Goal: Leave review/rating: Share an evaluation or opinion about a product, service, or content

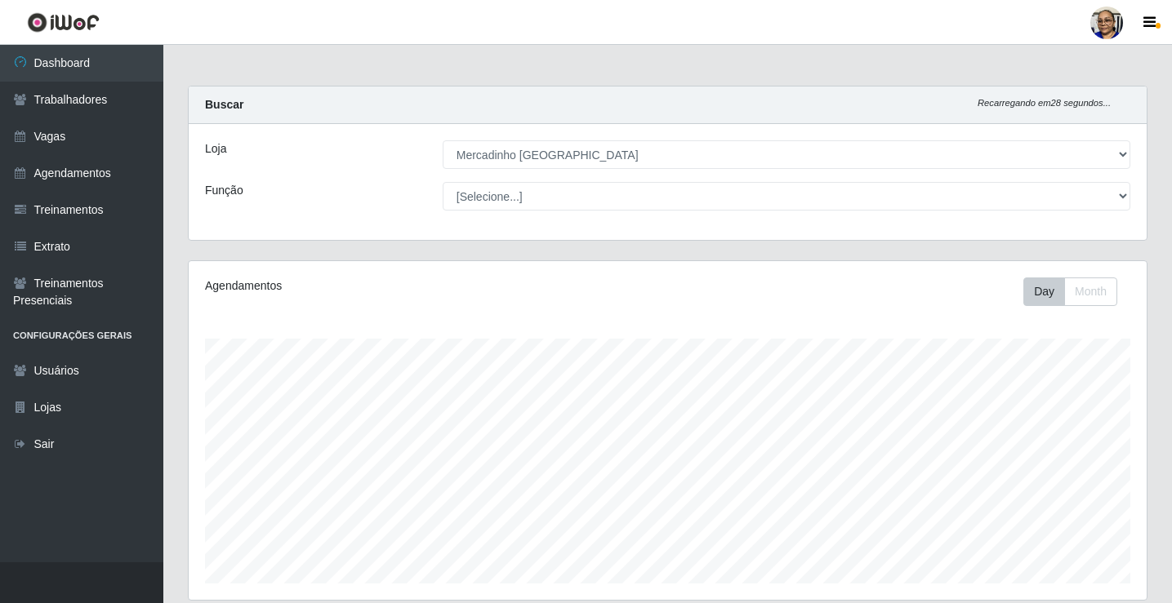
select select "345"
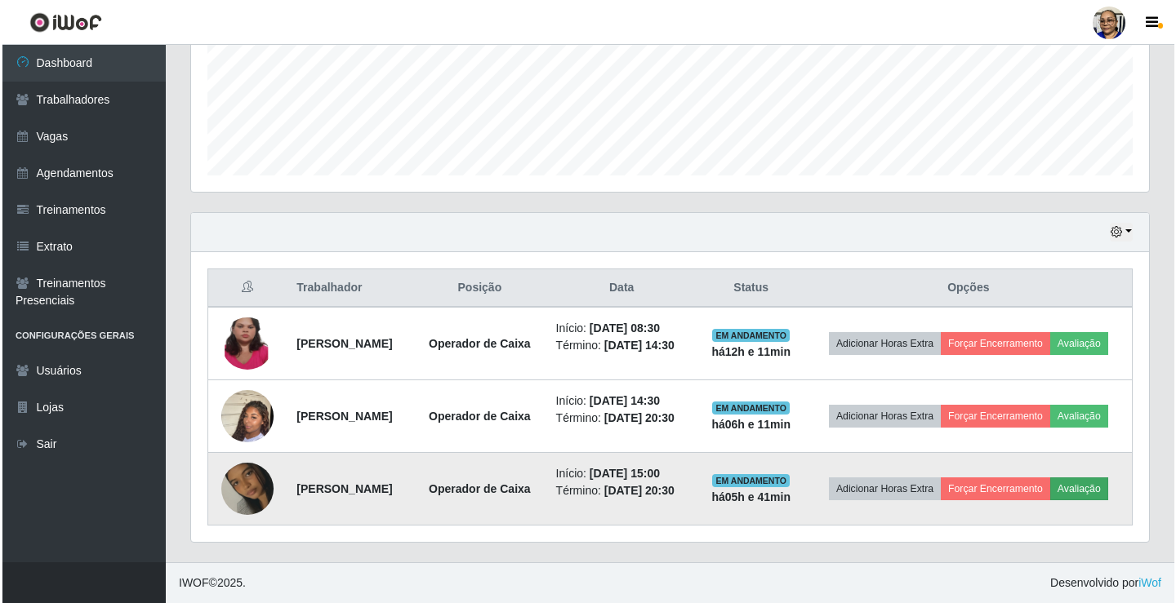
scroll to position [339, 958]
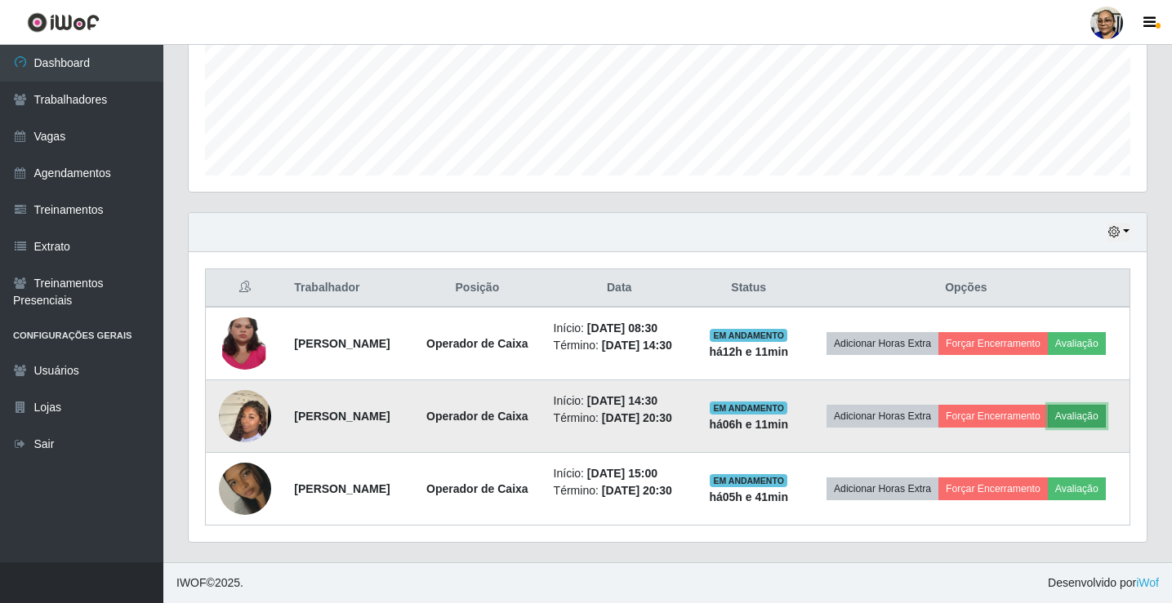
click at [1048, 414] on button "Avaliação" at bounding box center [1077, 416] width 58 height 23
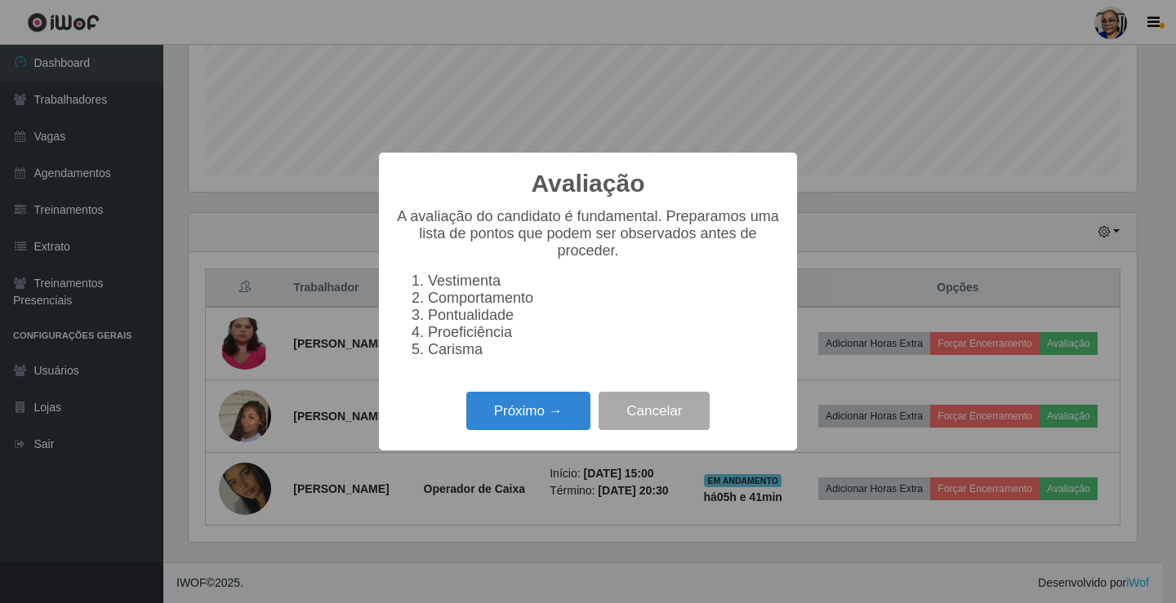
scroll to position [339, 948]
click at [534, 418] on button "Próximo →" at bounding box center [528, 411] width 124 height 38
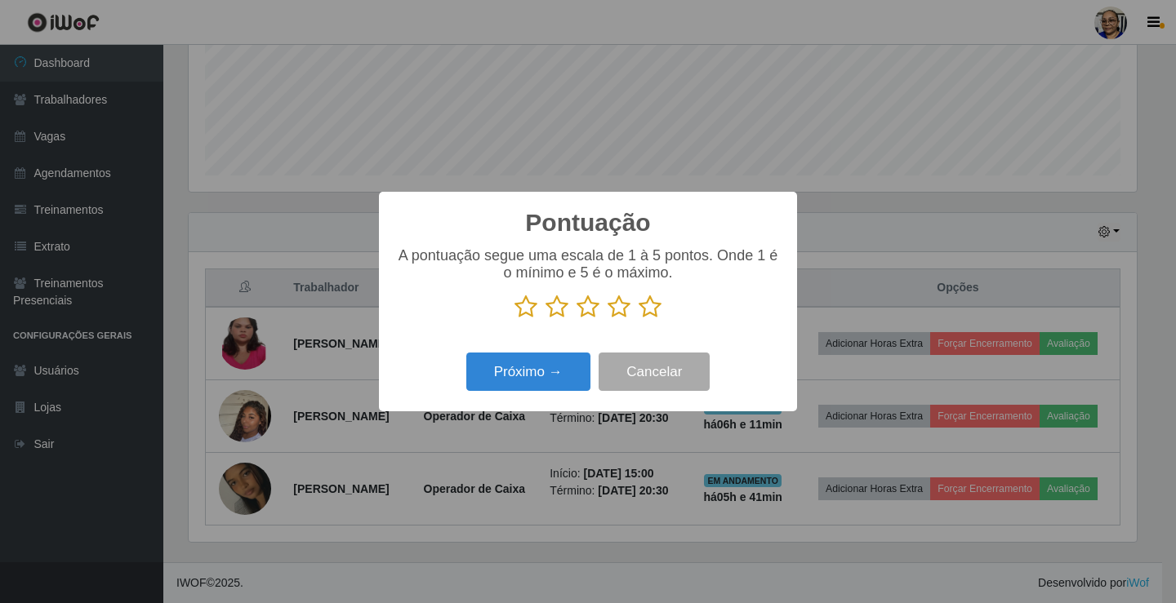
click at [652, 309] on icon at bounding box center [650, 307] width 23 height 24
click at [639, 319] on input "radio" at bounding box center [639, 319] width 0 height 0
click at [563, 389] on button "Próximo →" at bounding box center [528, 372] width 124 height 38
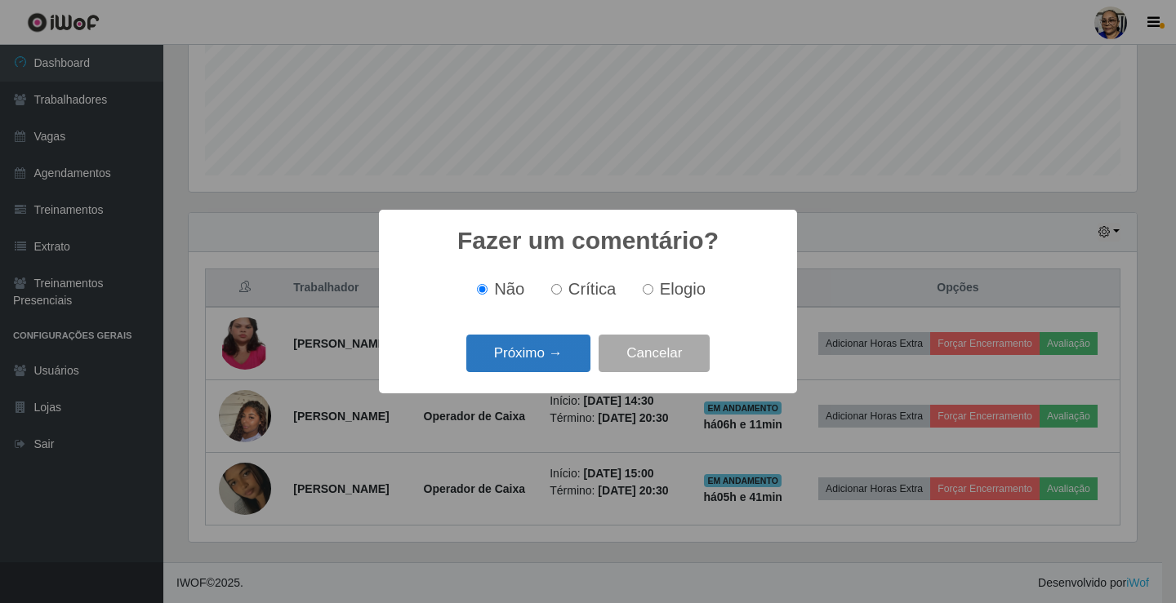
click at [562, 362] on button "Próximo →" at bounding box center [528, 354] width 124 height 38
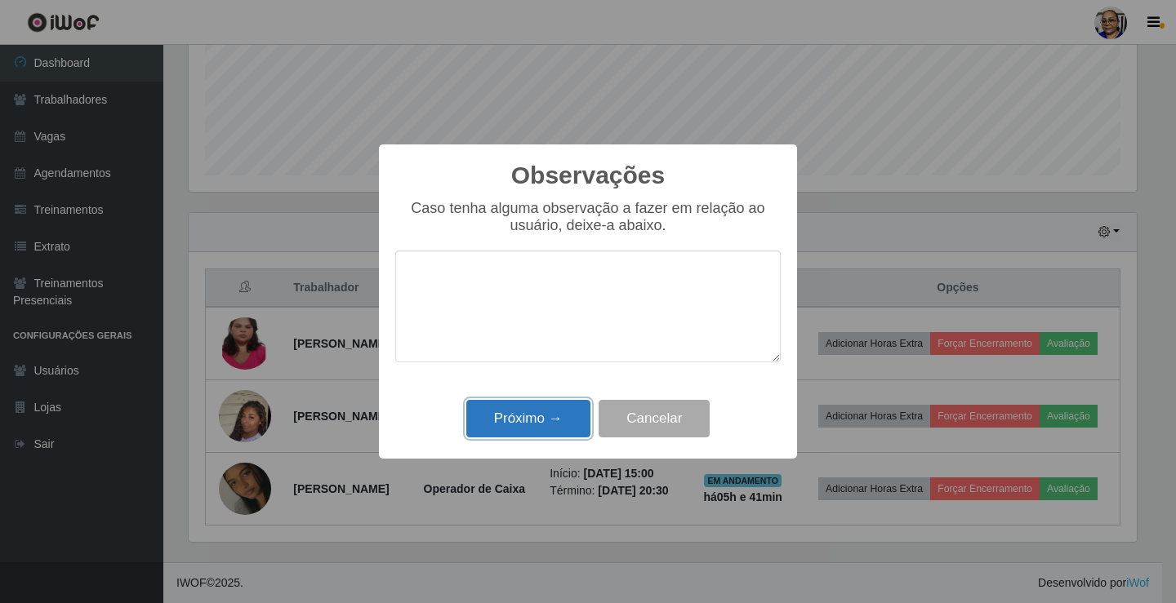
click at [561, 425] on button "Próximo →" at bounding box center [528, 419] width 124 height 38
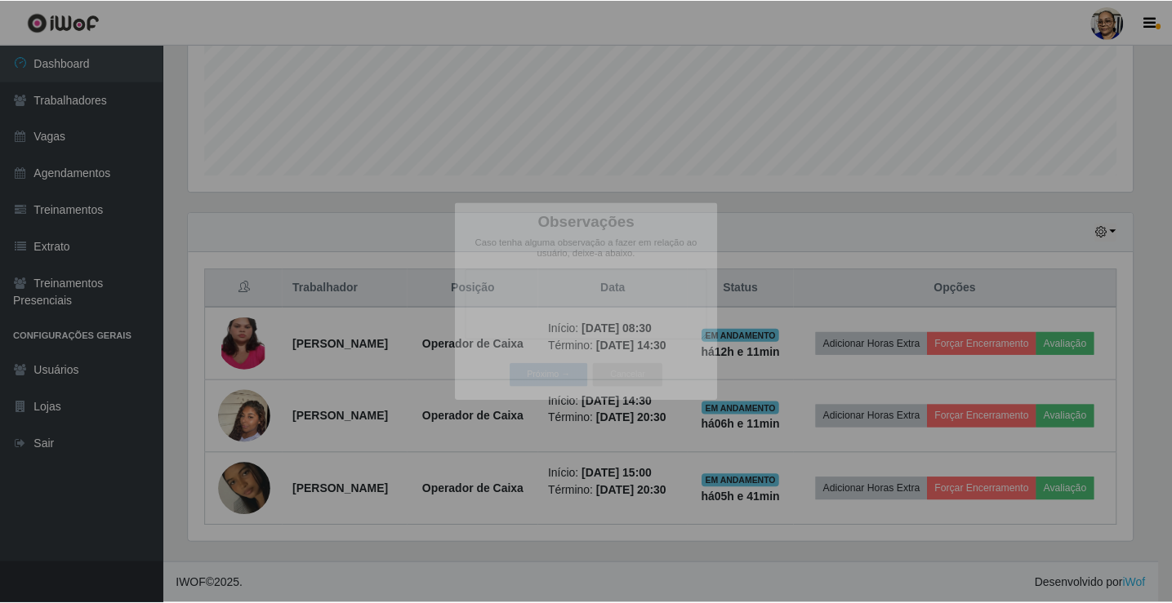
scroll to position [339, 958]
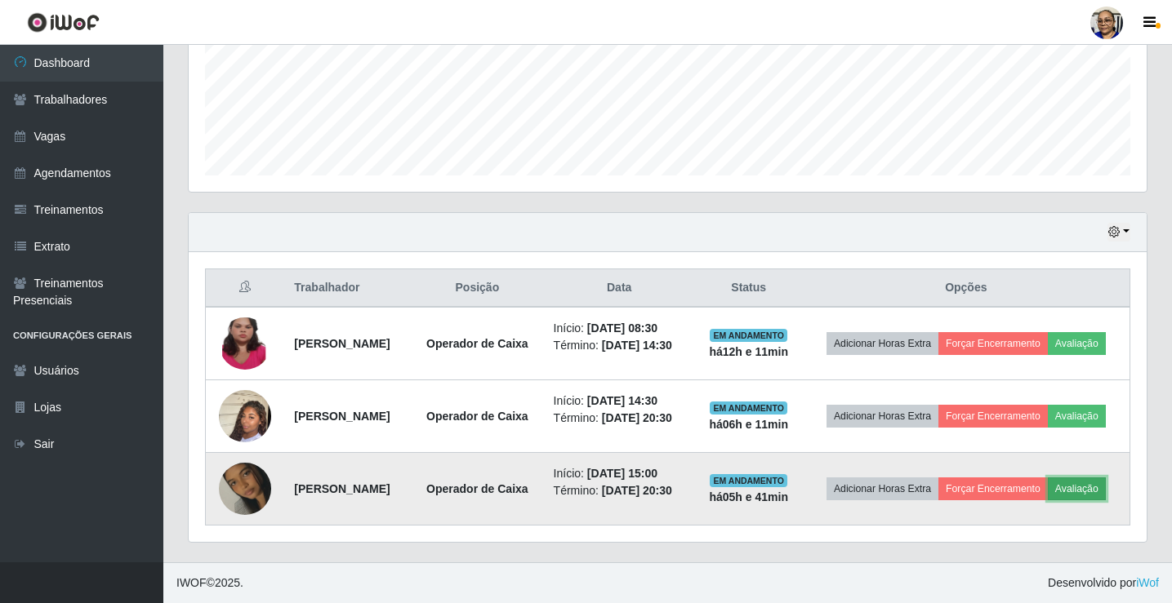
click at [1048, 494] on button "Avaliação" at bounding box center [1077, 489] width 58 height 23
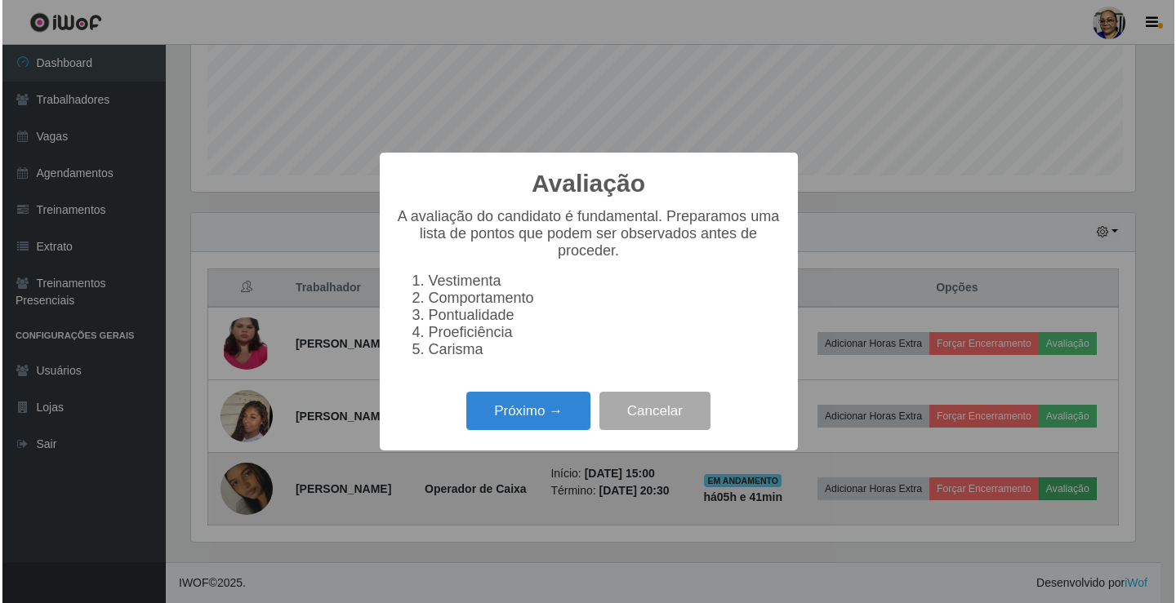
scroll to position [339, 948]
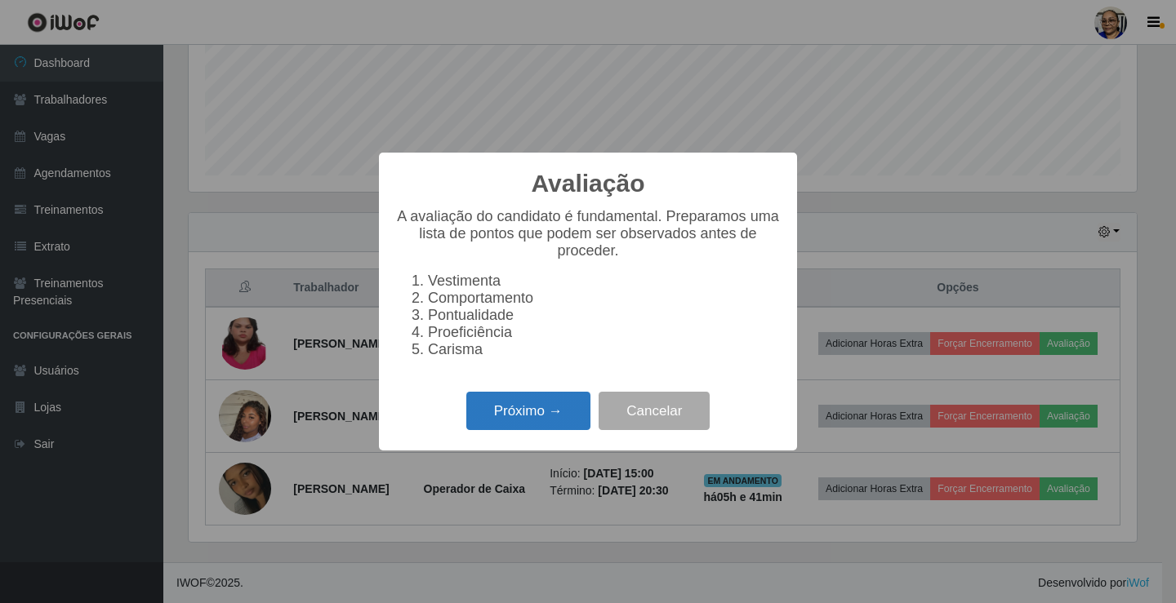
click at [563, 421] on button "Próximo →" at bounding box center [528, 411] width 124 height 38
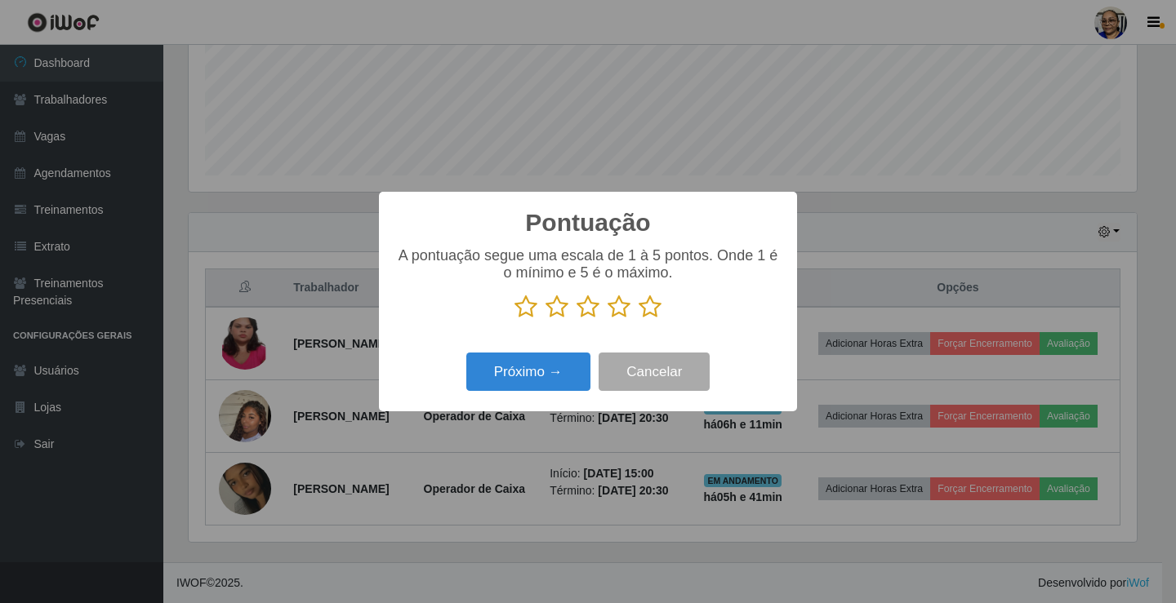
scroll to position [816219, 815610]
click at [648, 305] on icon at bounding box center [650, 307] width 23 height 24
click at [639, 319] on input "radio" at bounding box center [639, 319] width 0 height 0
click at [549, 373] on button "Próximo →" at bounding box center [528, 372] width 124 height 38
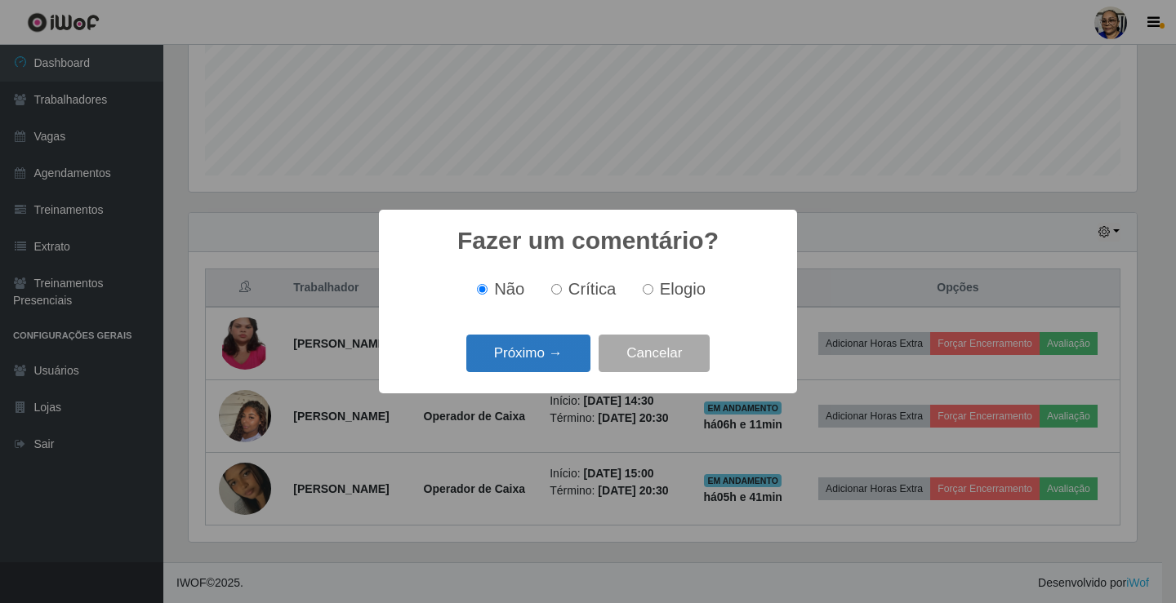
click at [567, 359] on button "Próximo →" at bounding box center [528, 354] width 124 height 38
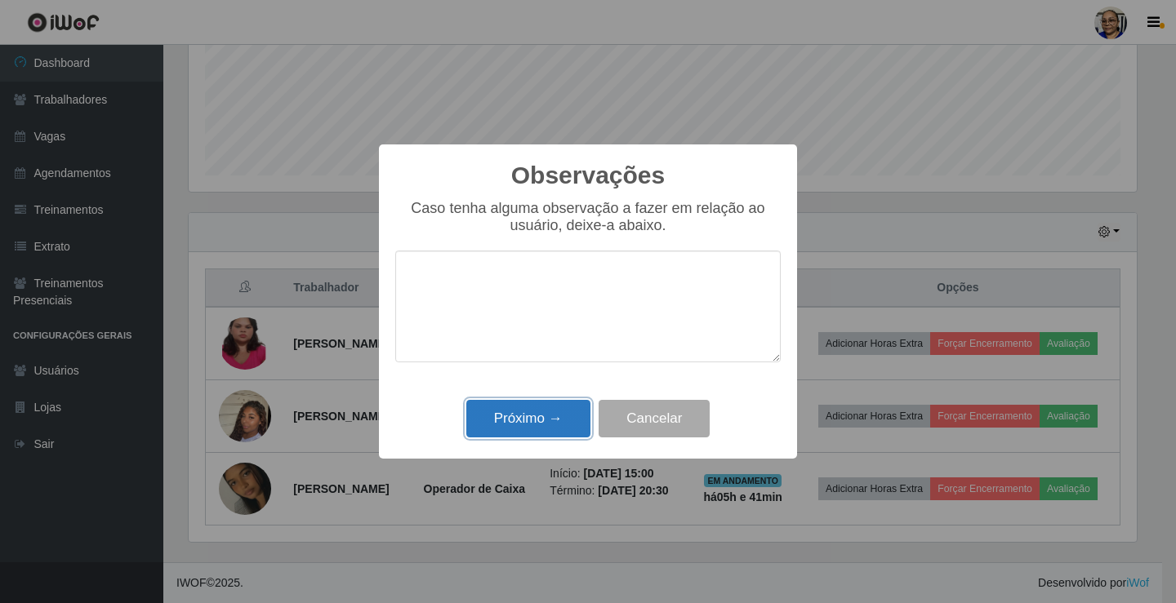
click at [549, 422] on button "Próximo →" at bounding box center [528, 419] width 124 height 38
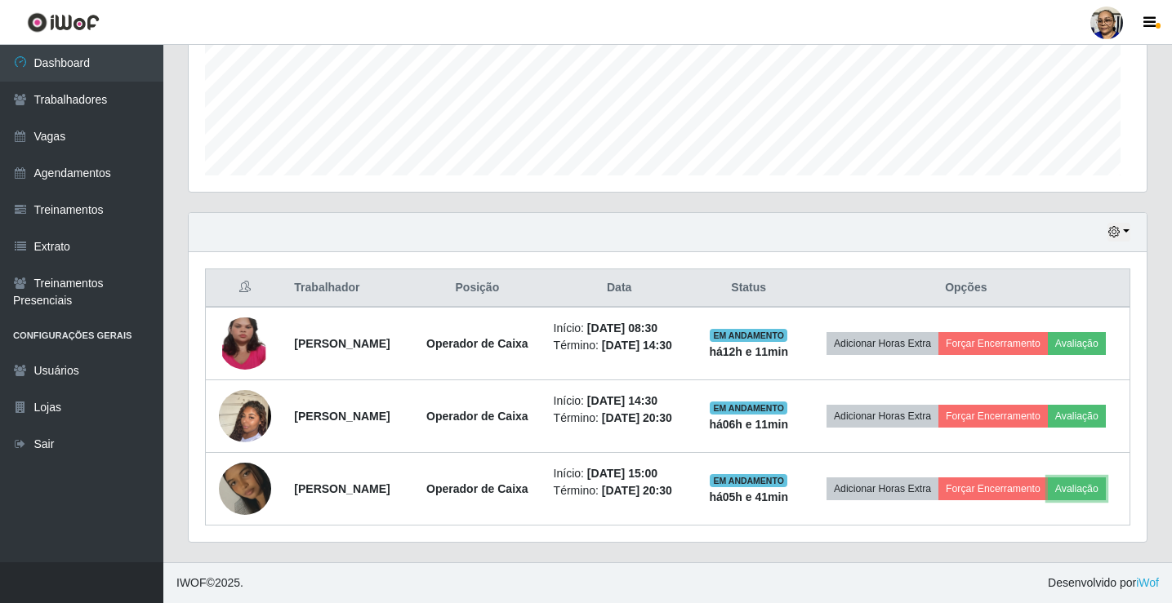
scroll to position [339, 958]
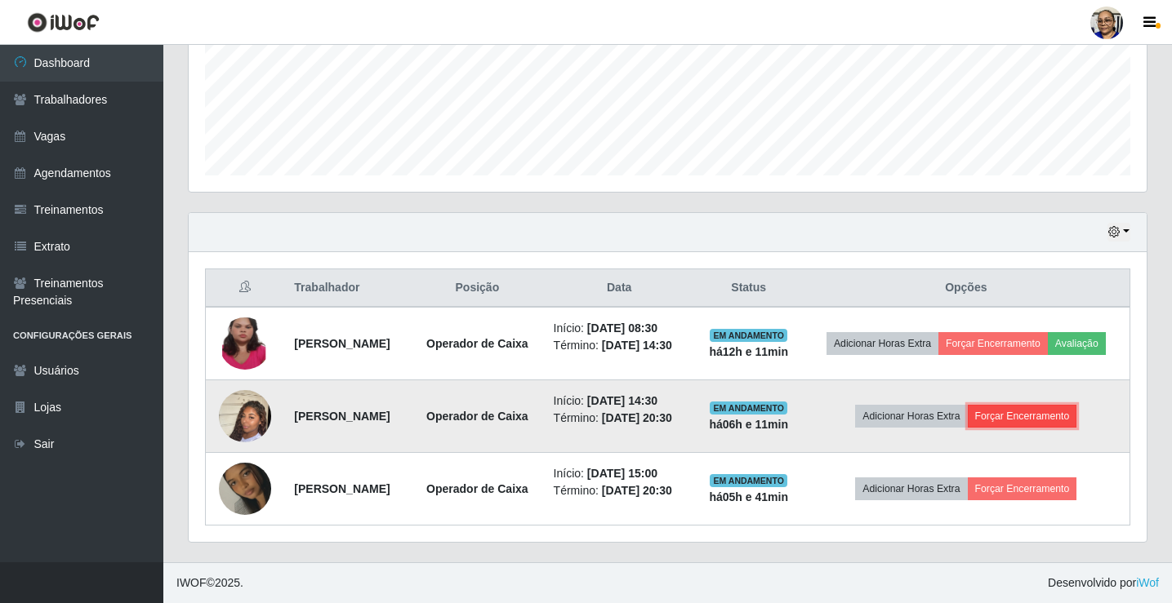
click at [1047, 405] on button "Forçar Encerramento" at bounding box center [1022, 416] width 109 height 23
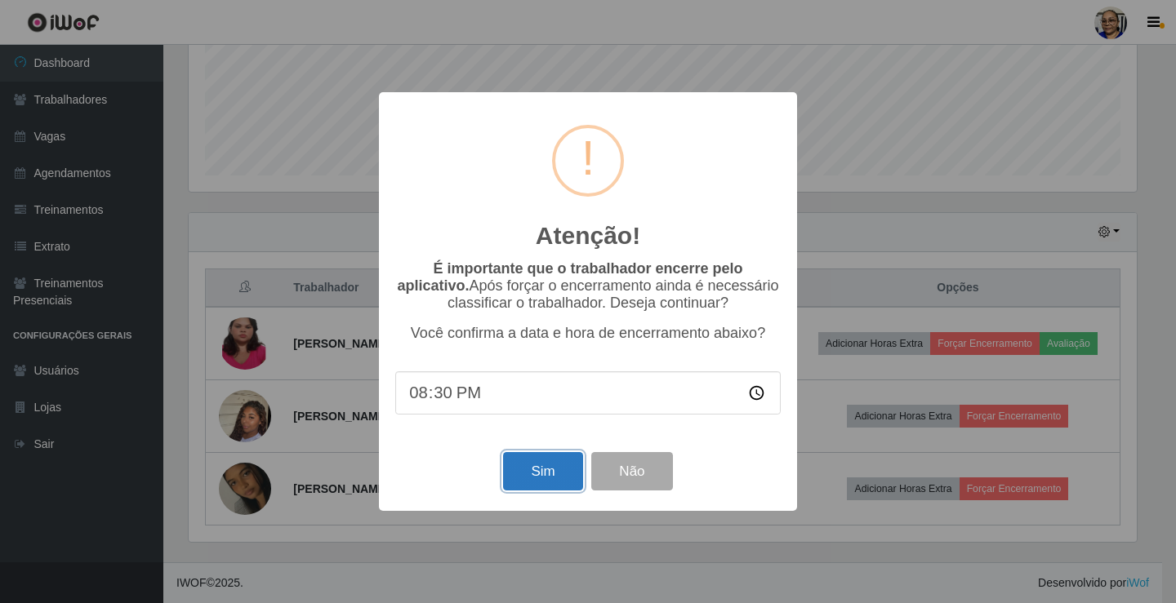
click at [555, 474] on button "Sim" at bounding box center [542, 471] width 79 height 38
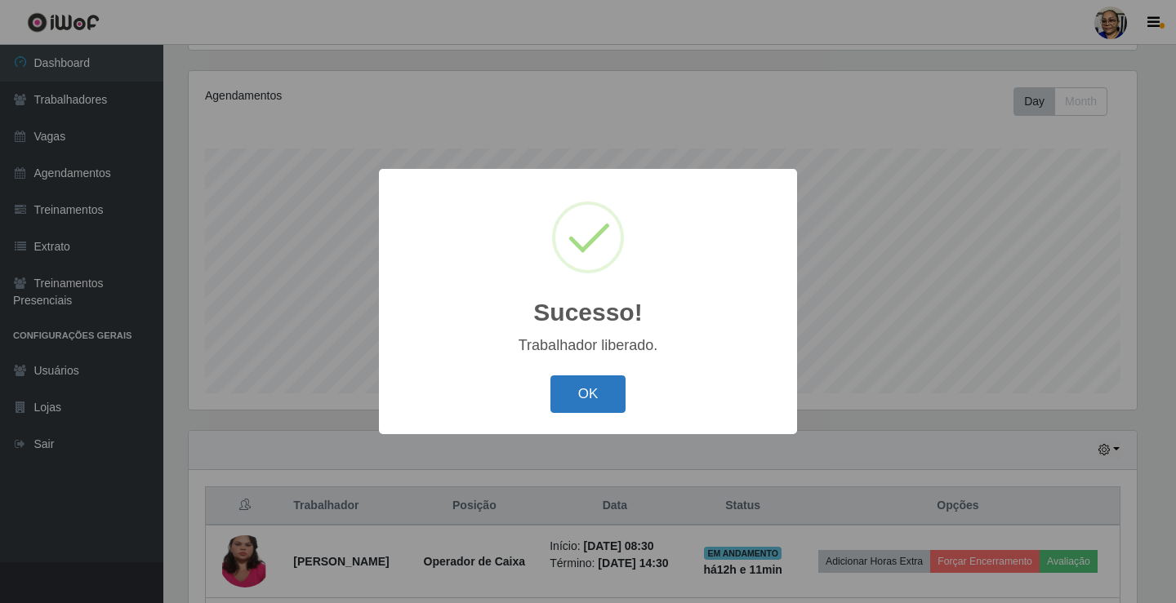
click at [586, 402] on button "OK" at bounding box center [588, 395] width 76 height 38
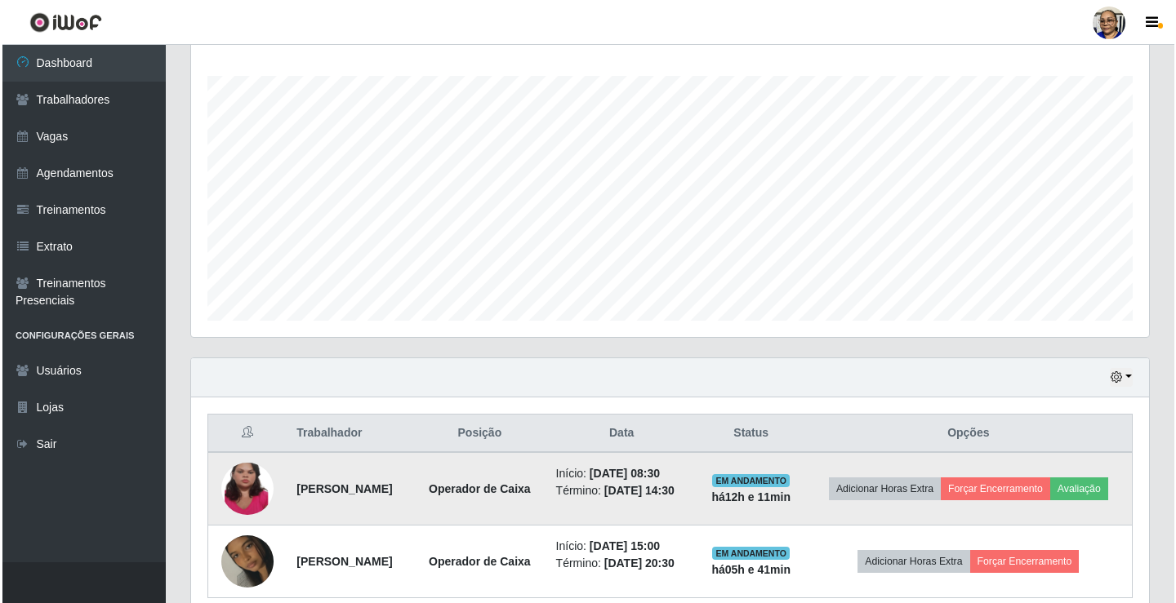
scroll to position [354, 0]
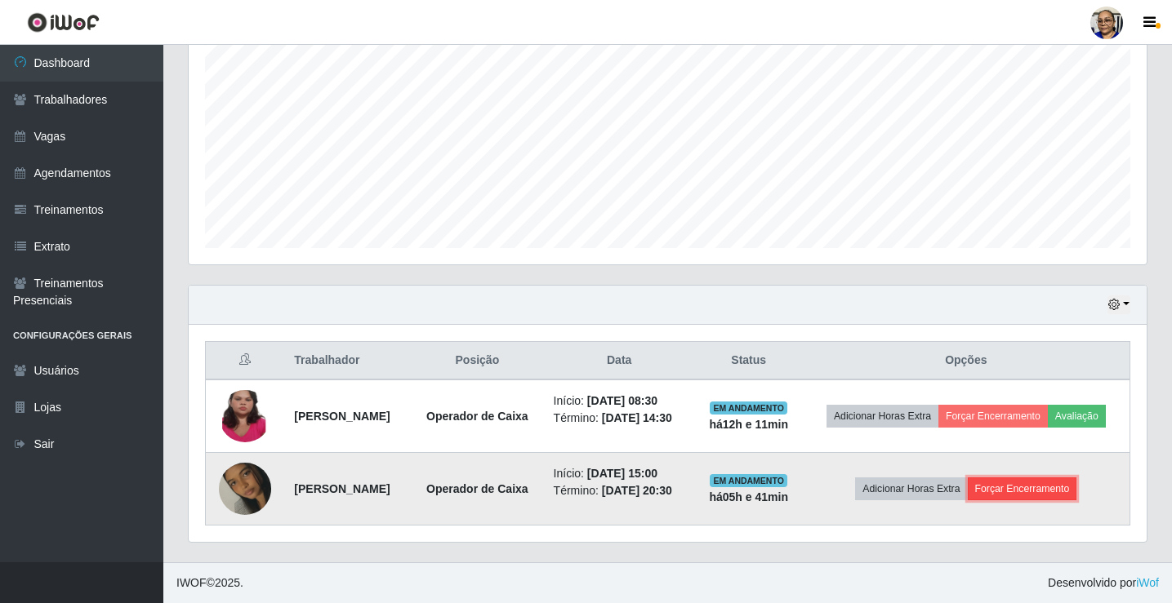
click at [1028, 494] on button "Forçar Encerramento" at bounding box center [1022, 489] width 109 height 23
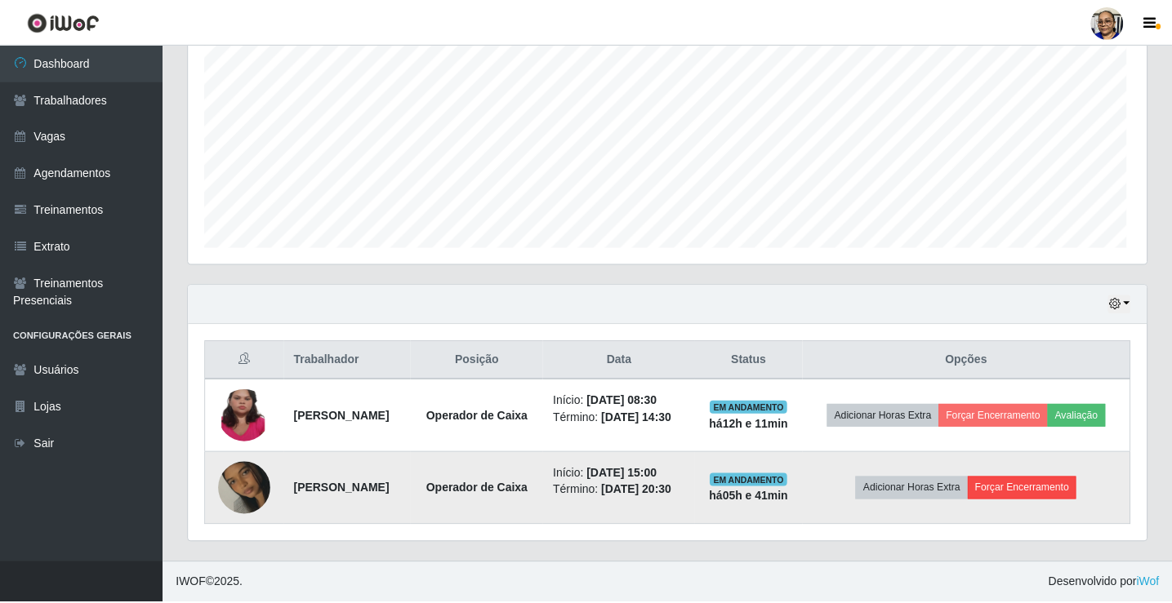
scroll to position [339, 948]
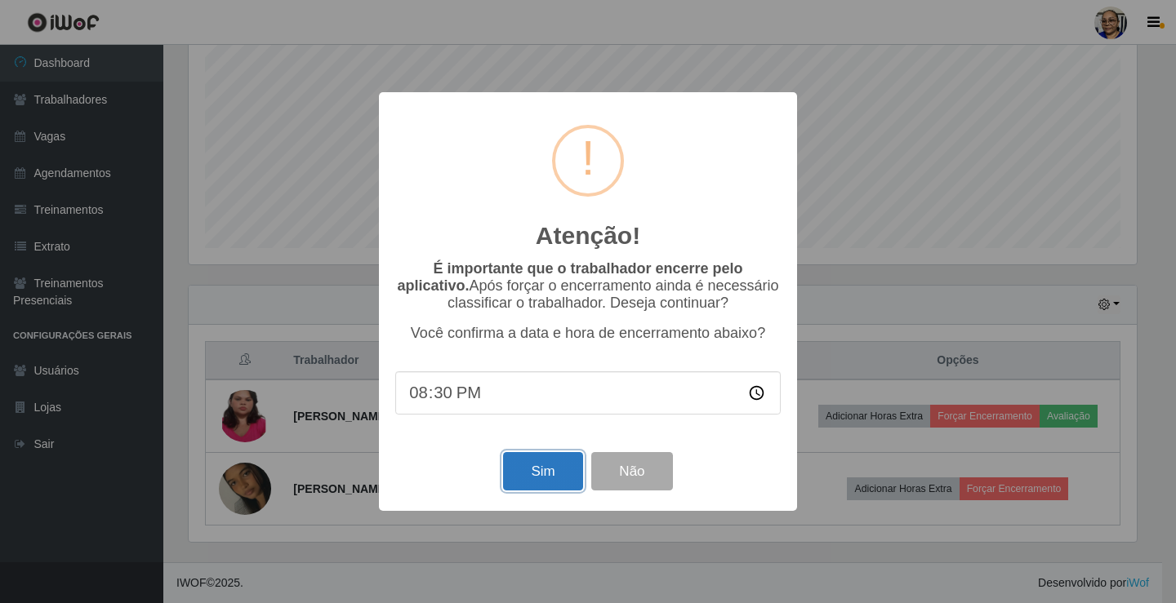
click at [551, 482] on button "Sim" at bounding box center [542, 471] width 79 height 38
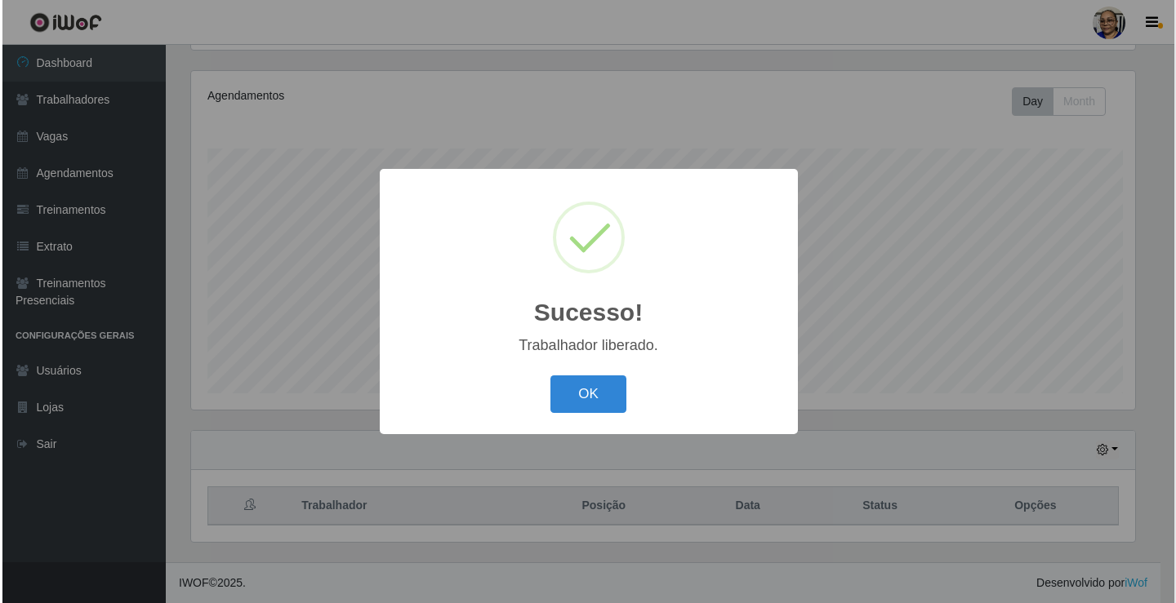
scroll to position [0, 0]
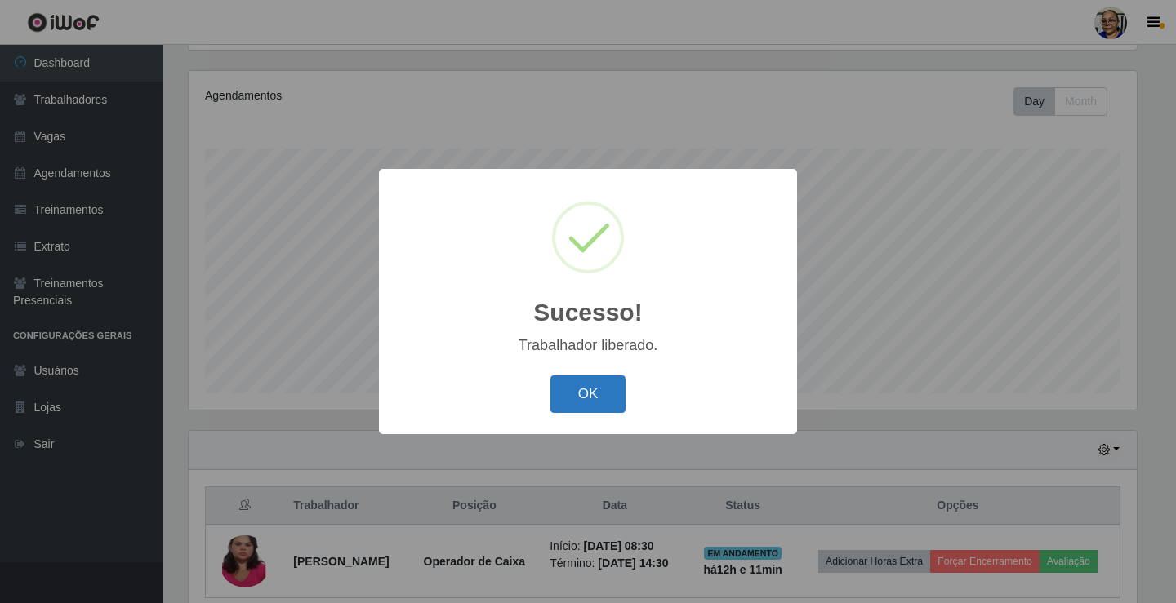
click at [607, 395] on button "OK" at bounding box center [588, 395] width 76 height 38
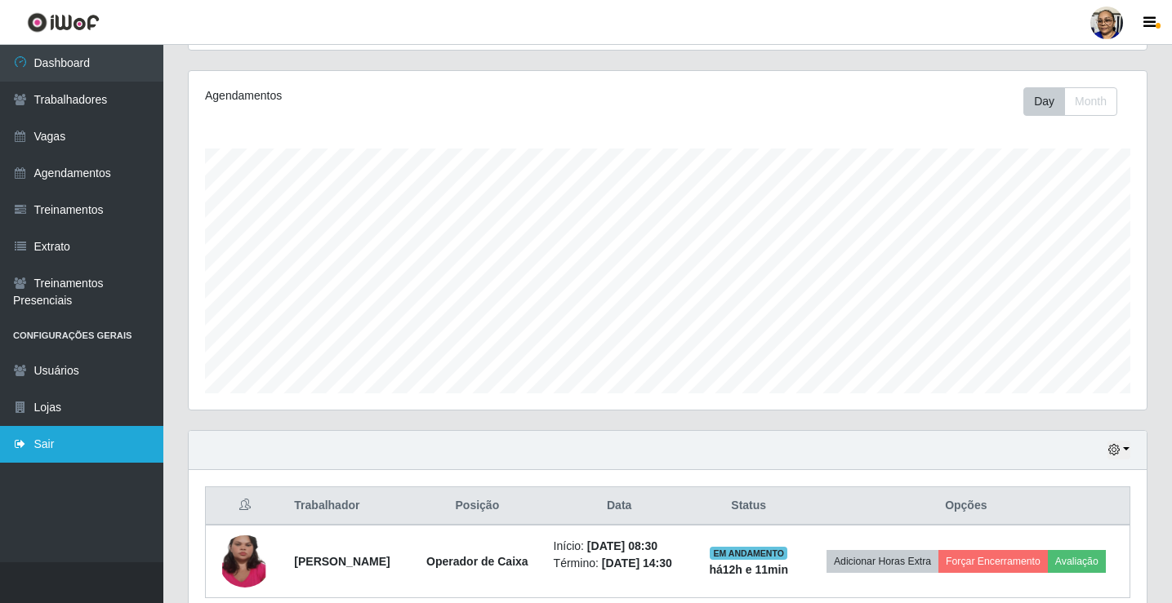
click at [57, 450] on link "Sair" at bounding box center [81, 444] width 163 height 37
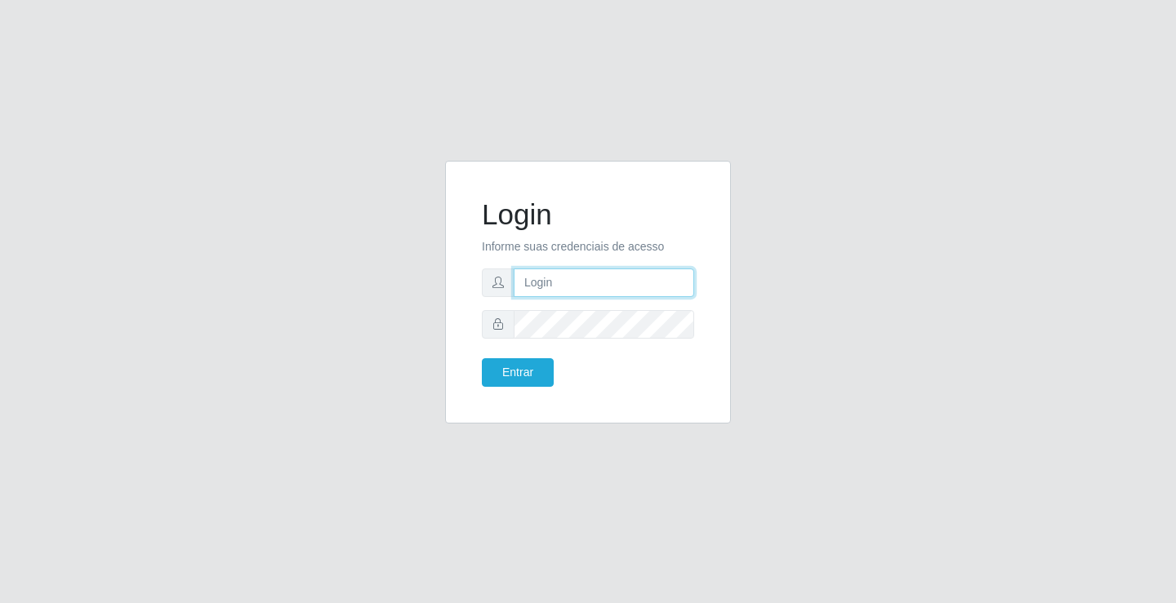
type input "[EMAIL_ADDRESS][DOMAIN_NAME]"
